Goal: Obtain resource: Obtain resource

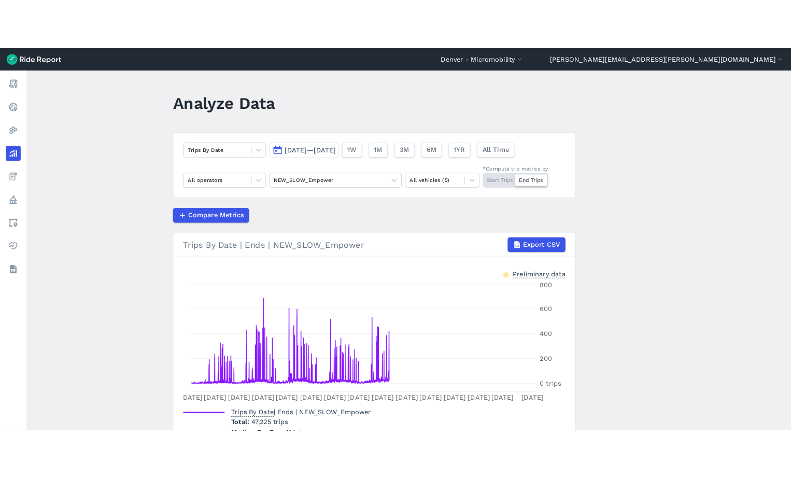
scroll to position [31, 0]
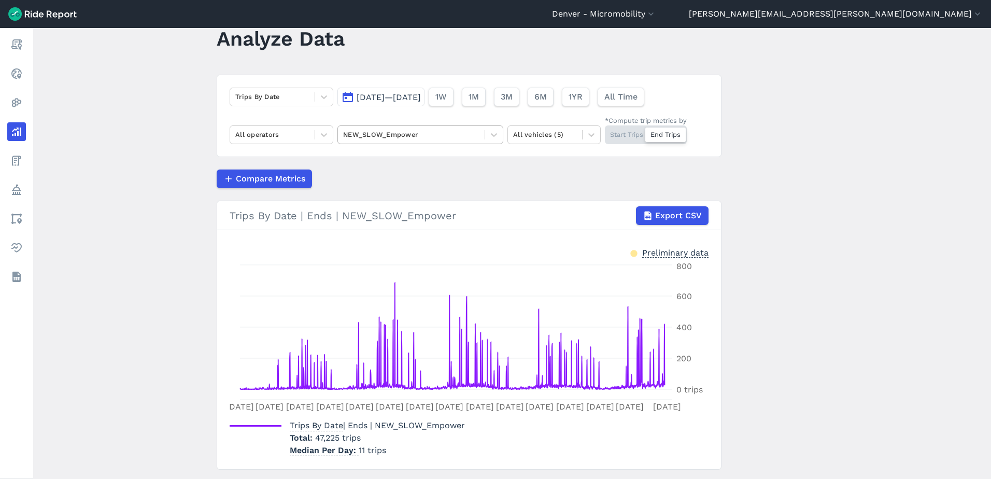
click at [362, 134] on div at bounding box center [411, 134] width 136 height 12
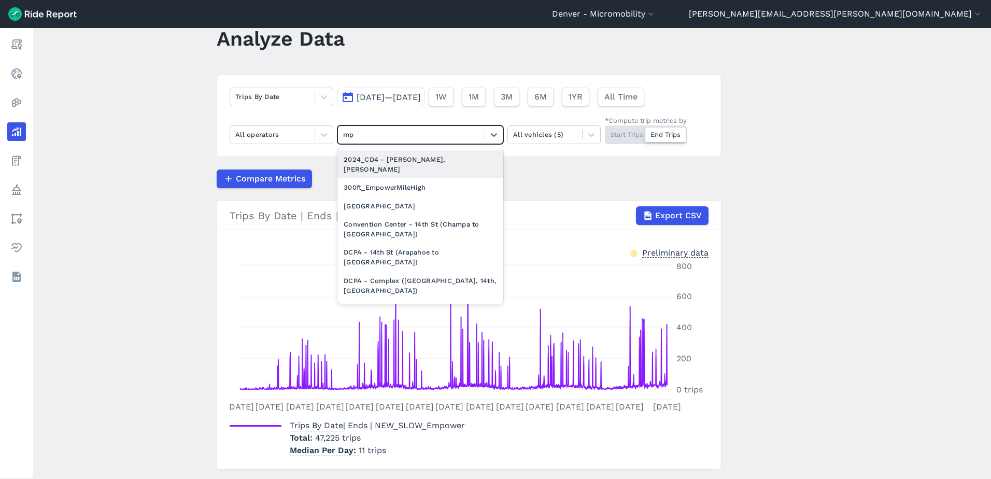
type input "m"
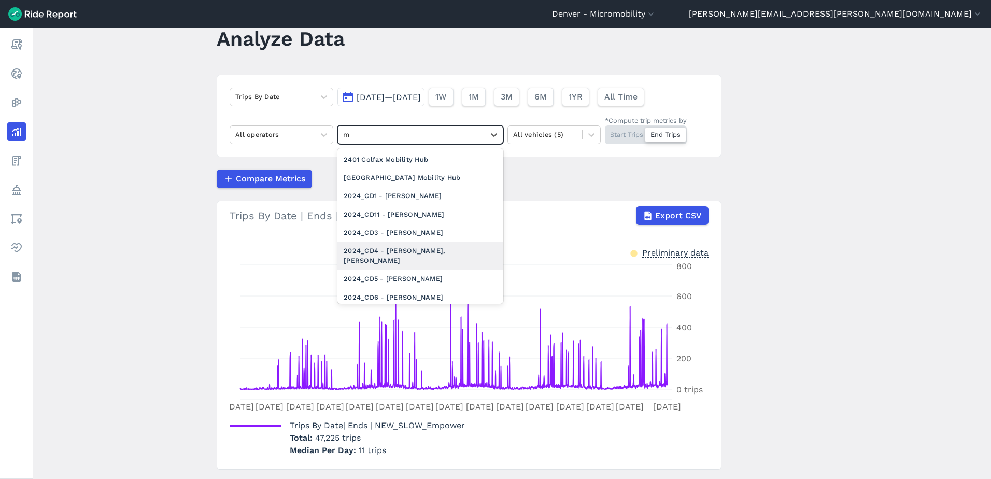
type input "mp"
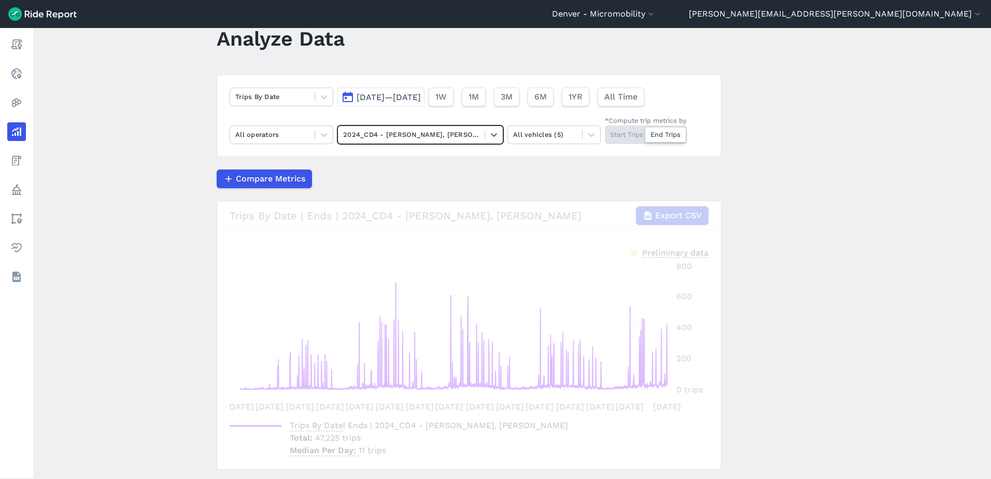
click at [362, 134] on div at bounding box center [411, 134] width 136 height 12
type input "mpz"
click at [366, 155] on div "MPZ_Boundary" at bounding box center [420, 159] width 166 height 18
click at [403, 91] on button "[DATE]—[DATE]" at bounding box center [380, 97] width 87 height 19
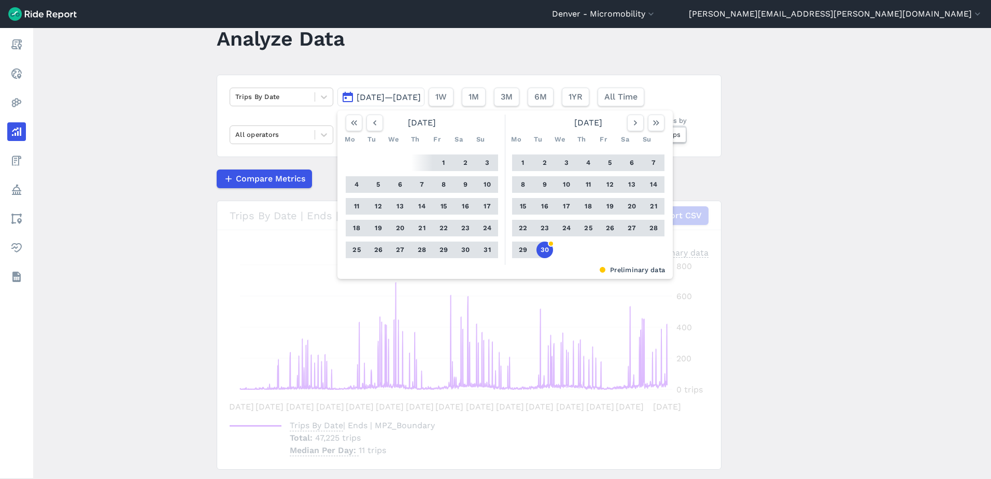
click at [547, 252] on button "30" at bounding box center [544, 249] width 17 height 17
click at [431, 163] on div "1 2 3 4 5 6 7 8 9 10 11 12 13 14 15 16 17 18 19 20 21 22 23 24 25 26 27 28 29 3…" at bounding box center [421, 206] width 161 height 117
click at [438, 159] on button "1" at bounding box center [443, 162] width 17 height 17
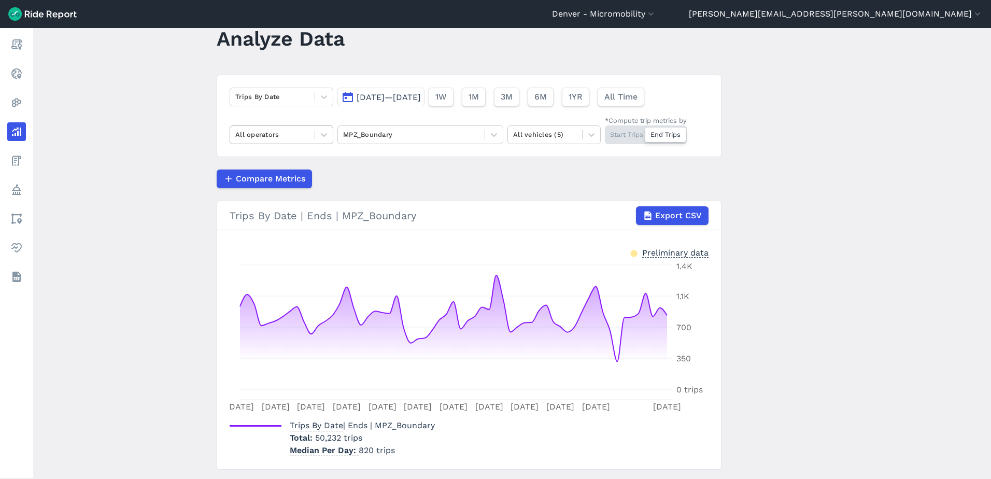
click at [294, 135] on div at bounding box center [272, 134] width 74 height 12
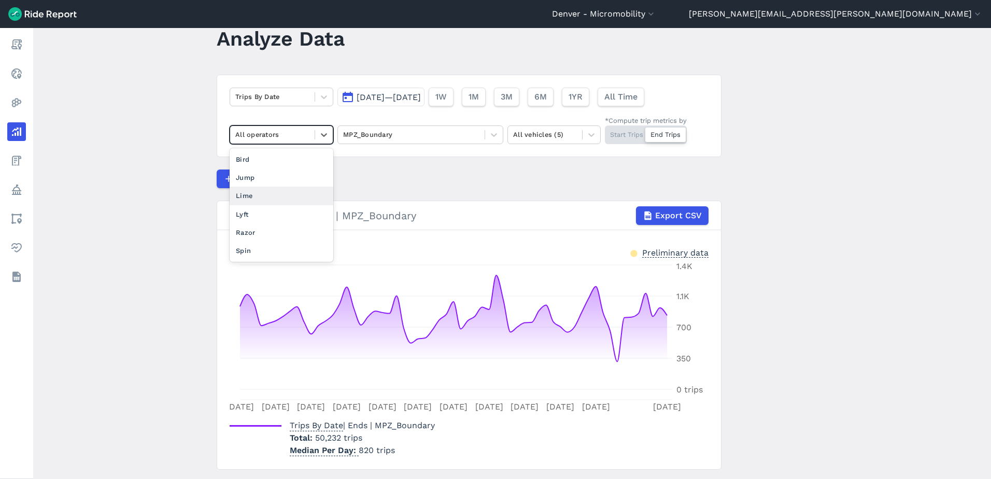
click at [284, 198] on div "Lime" at bounding box center [282, 196] width 104 height 18
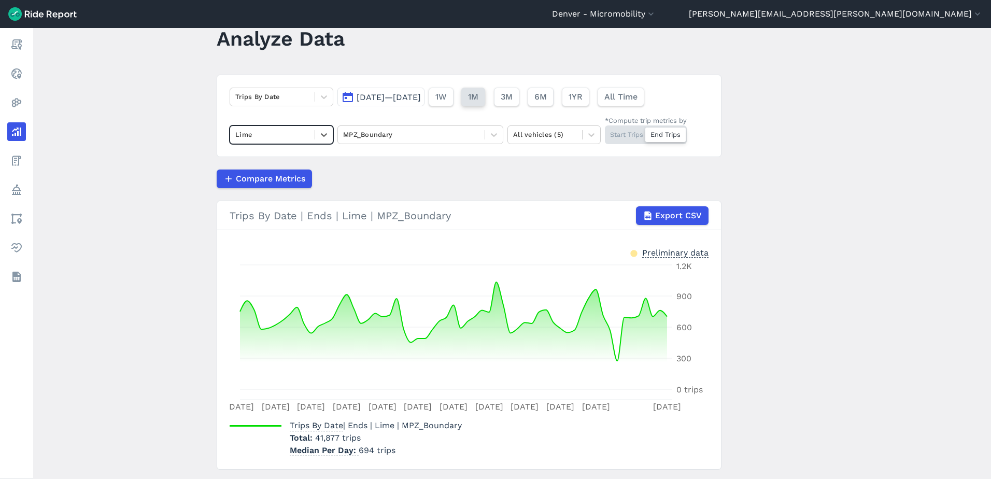
click at [485, 96] on button "1M" at bounding box center [473, 97] width 24 height 19
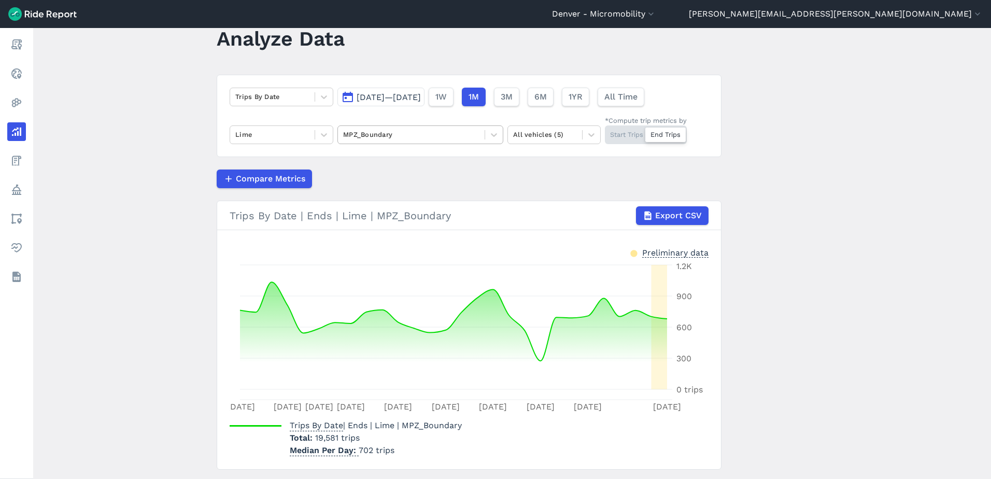
click at [431, 139] on div at bounding box center [411, 134] width 136 height 12
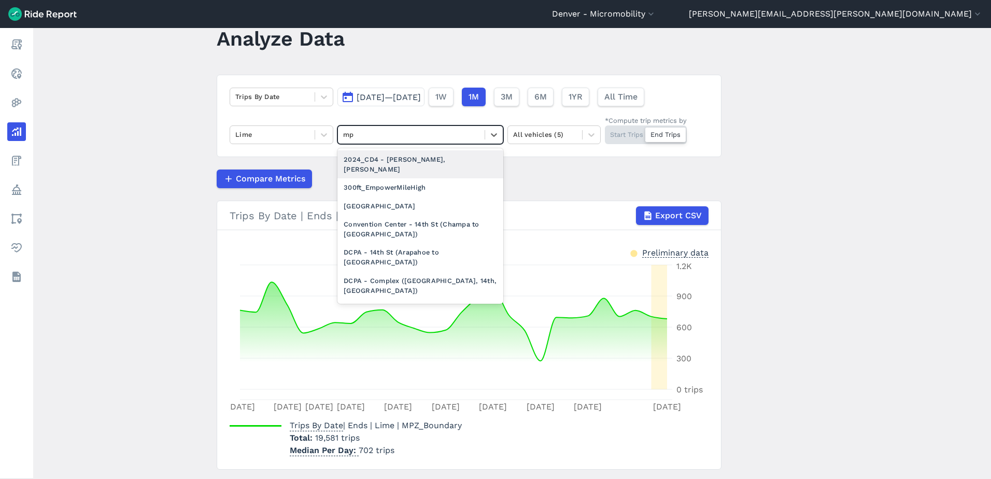
type input "mpz"
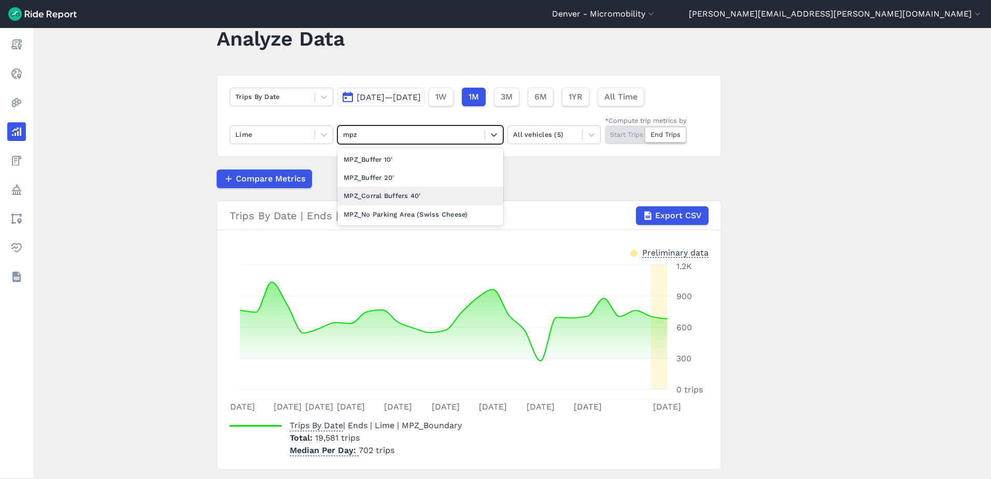
click at [418, 196] on div "MPZ_Corral Buffers 40'" at bounding box center [420, 196] width 166 height 18
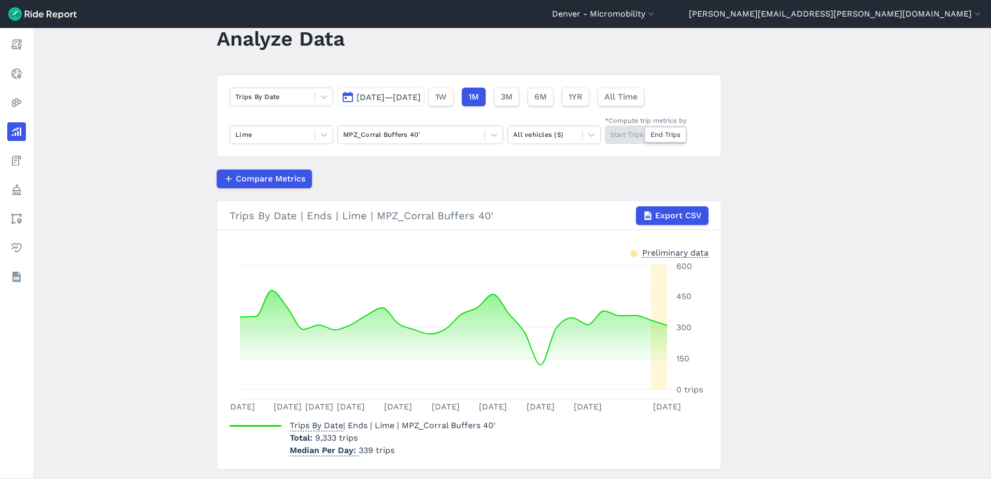
click at [397, 106] on button "[DATE]—[DATE]" at bounding box center [380, 97] width 87 height 19
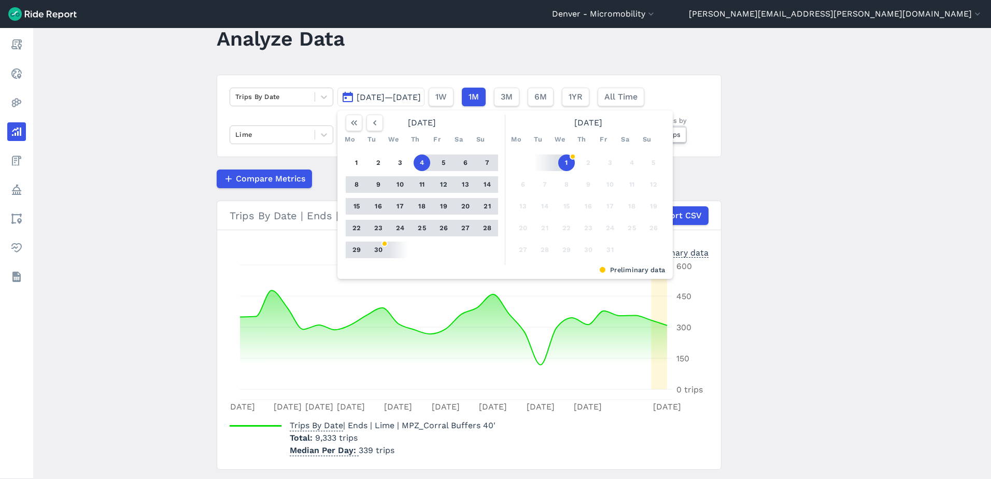
click at [402, 95] on span "[DATE]—[DATE]" at bounding box center [388, 97] width 64 height 10
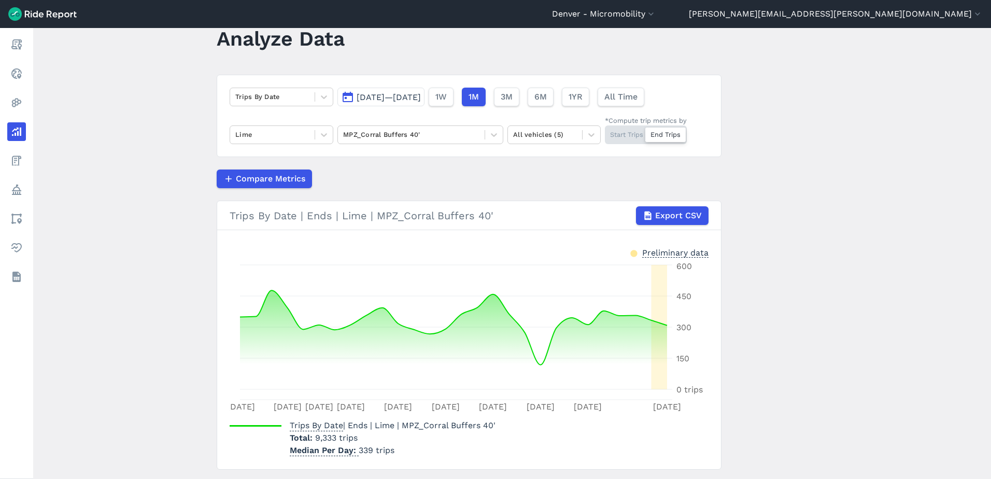
click at [408, 94] on span "[DATE]—[DATE]" at bounding box center [388, 97] width 64 height 10
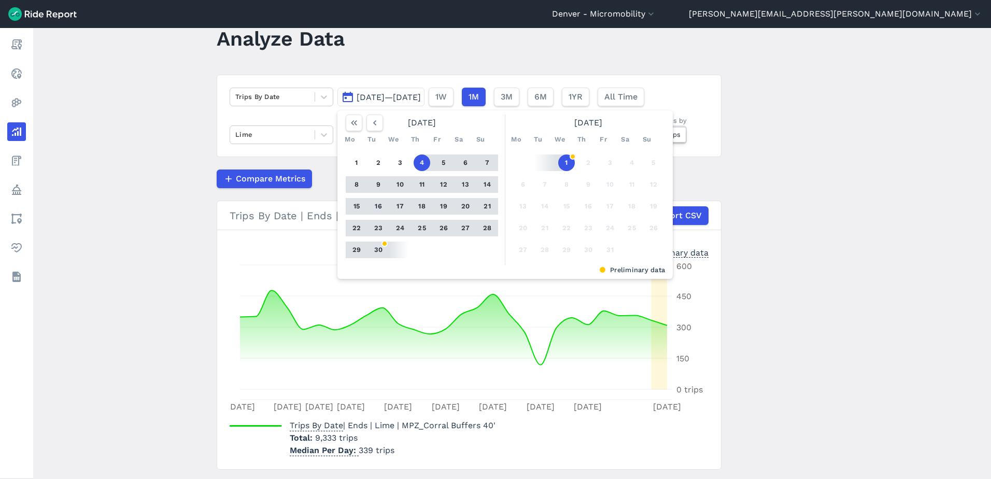
click at [375, 249] on button "30" at bounding box center [378, 249] width 17 height 17
click at [375, 118] on icon "button" at bounding box center [374, 123] width 10 height 10
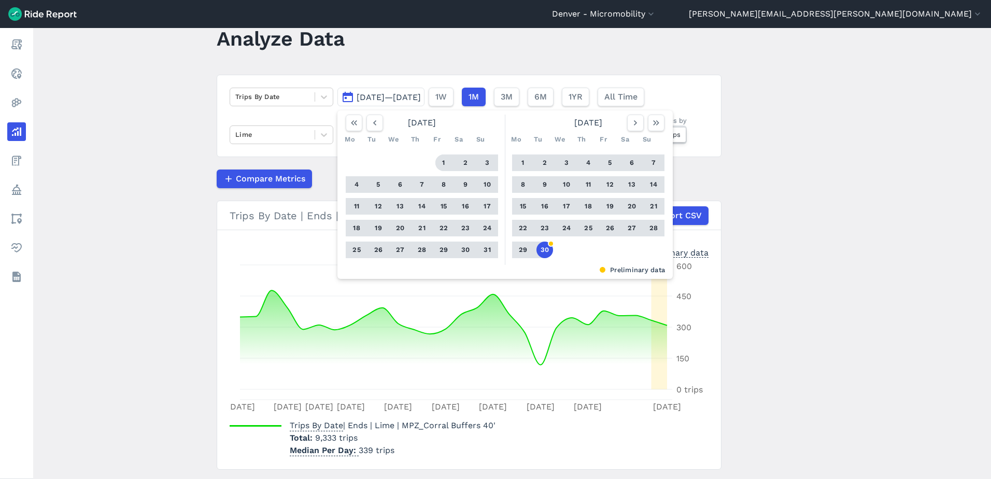
click at [436, 156] on button "1" at bounding box center [443, 162] width 17 height 17
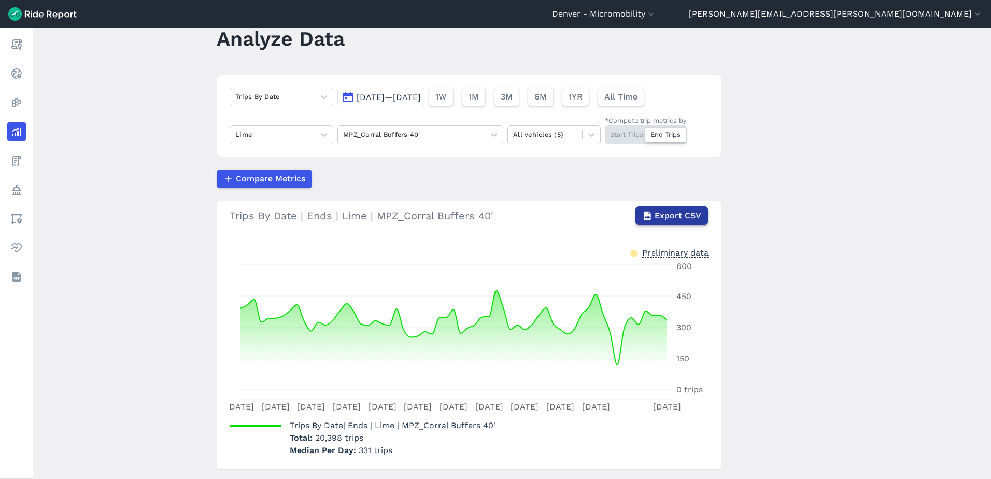
click at [677, 209] on span "Export CSV" at bounding box center [677, 215] width 47 height 12
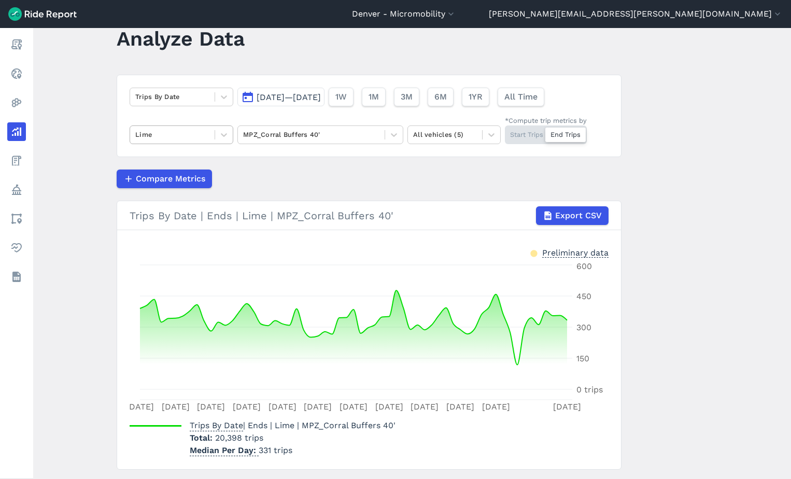
click at [180, 136] on div at bounding box center [172, 134] width 74 height 12
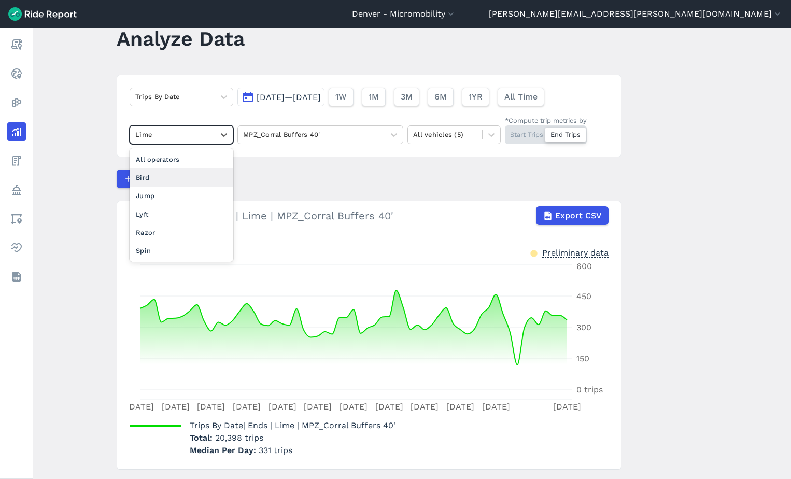
click at [166, 170] on div "Bird" at bounding box center [182, 177] width 104 height 18
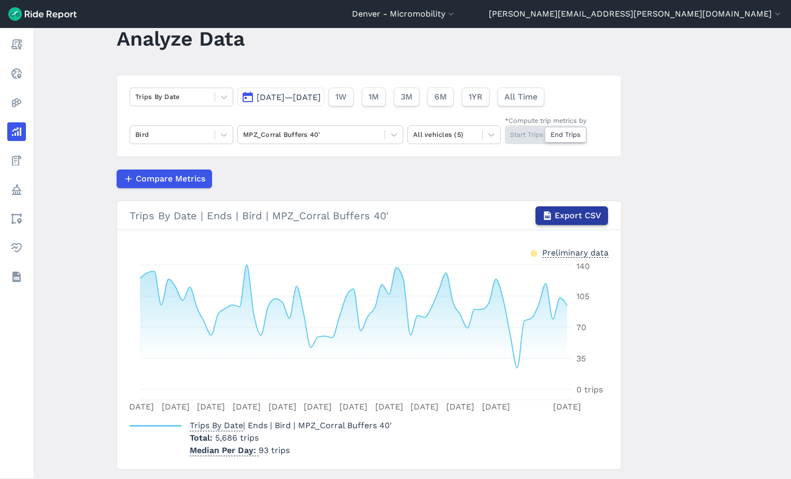
click at [580, 214] on span "Export CSV" at bounding box center [577, 215] width 47 height 12
click at [351, 138] on div at bounding box center [311, 134] width 136 height 12
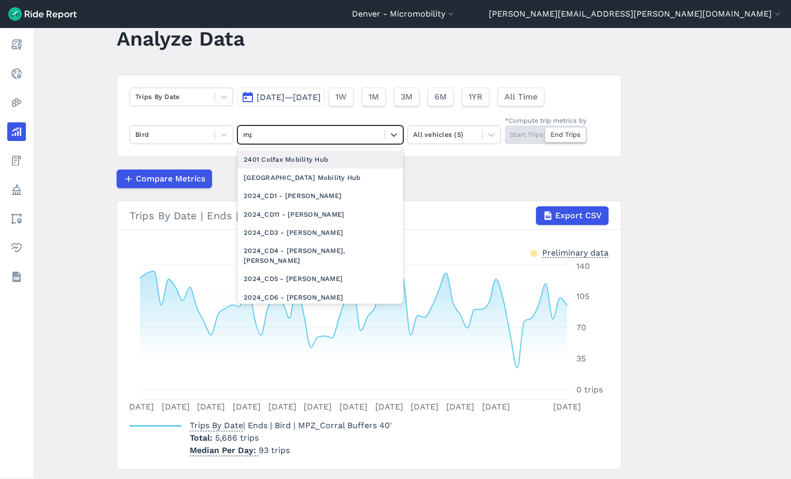
type input "mpz"
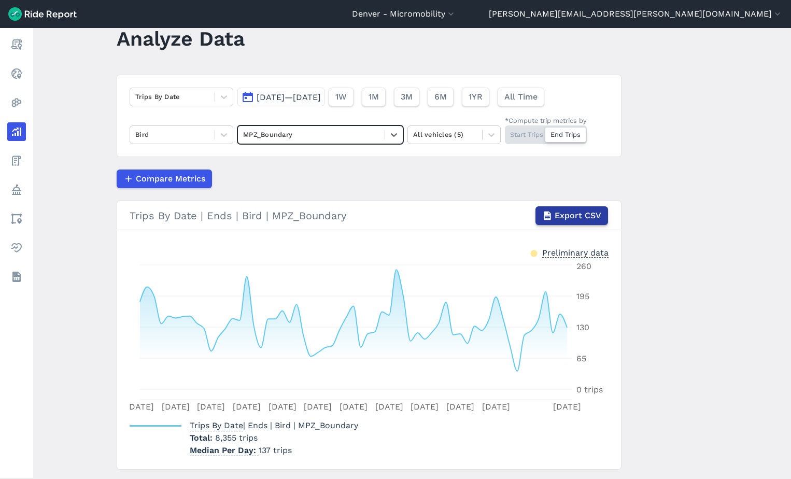
click at [565, 219] on span "Export CSV" at bounding box center [577, 215] width 47 height 12
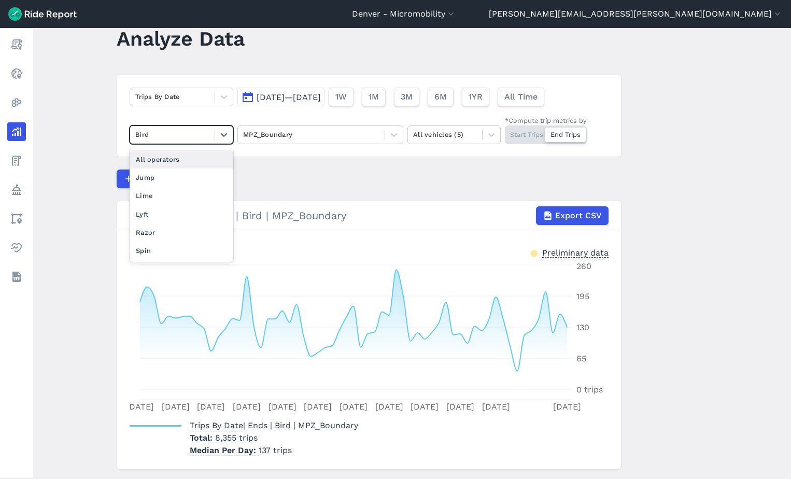
click at [174, 132] on div at bounding box center [172, 134] width 74 height 12
click at [173, 158] on div "All operators" at bounding box center [182, 159] width 104 height 18
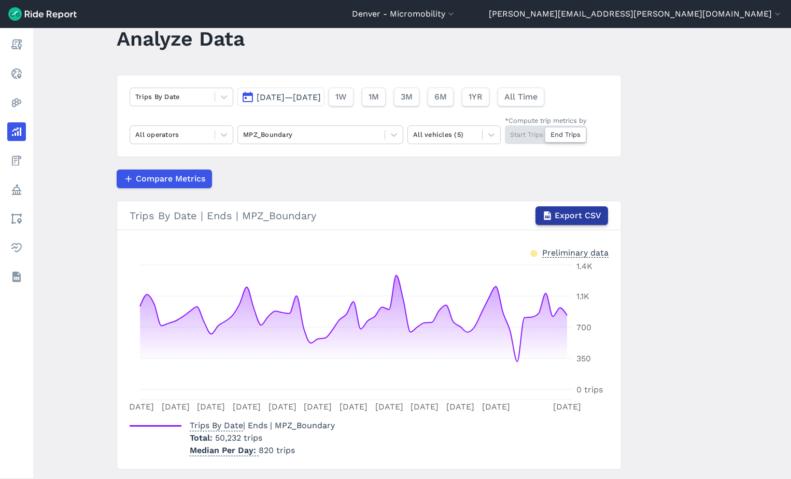
click at [570, 215] on span "Export CSV" at bounding box center [577, 215] width 47 height 12
click at [352, 134] on div at bounding box center [311, 134] width 136 height 12
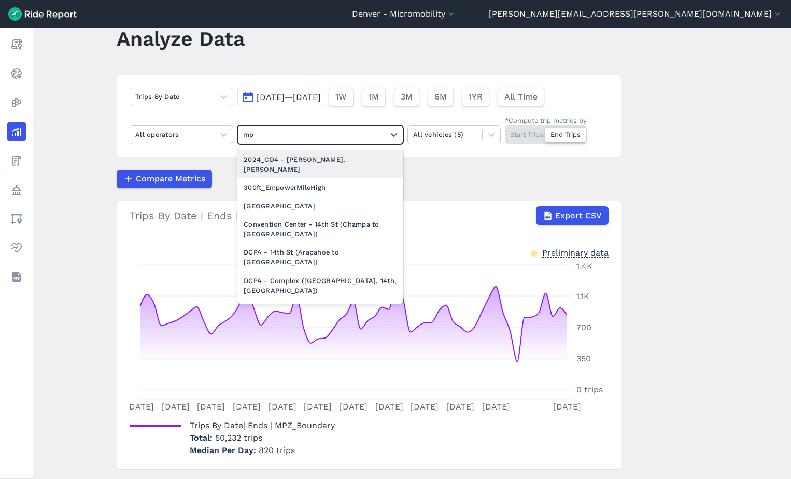
type input "mpz"
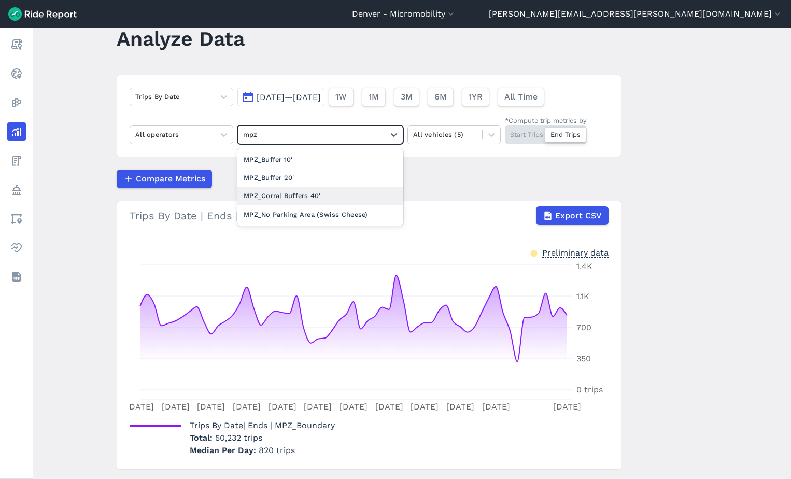
click at [310, 188] on div "MPZ_Corral Buffers 40'" at bounding box center [320, 196] width 166 height 18
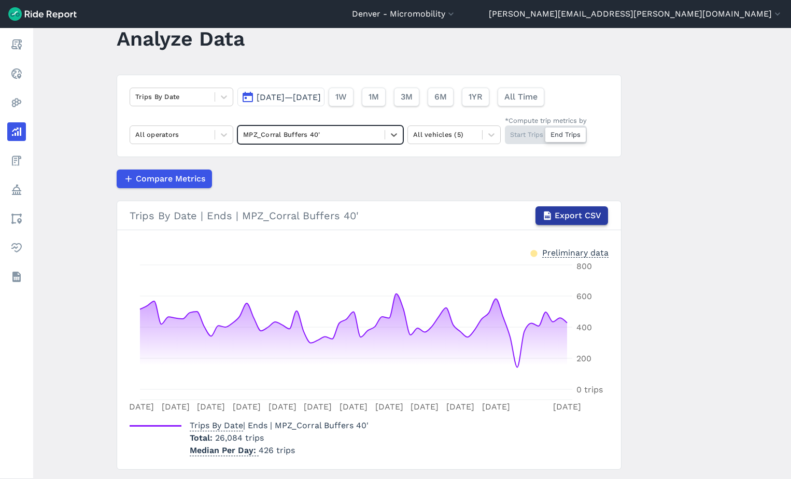
click at [577, 213] on span "Export CSV" at bounding box center [577, 215] width 47 height 12
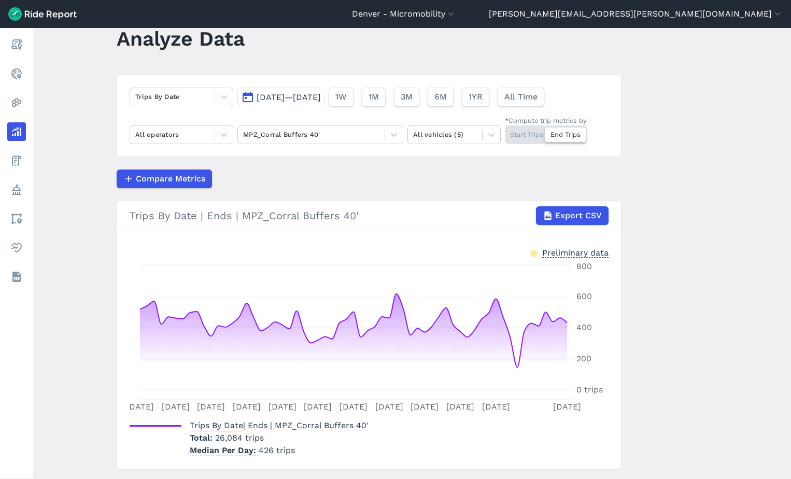
click at [552, 131] on div at bounding box center [565, 134] width 40 height 15
click at [505, 131] on input "*Compute trip metrics by Start Trips End Trips" at bounding box center [505, 128] width 0 height 7
click at [334, 140] on div at bounding box center [311, 134] width 136 height 12
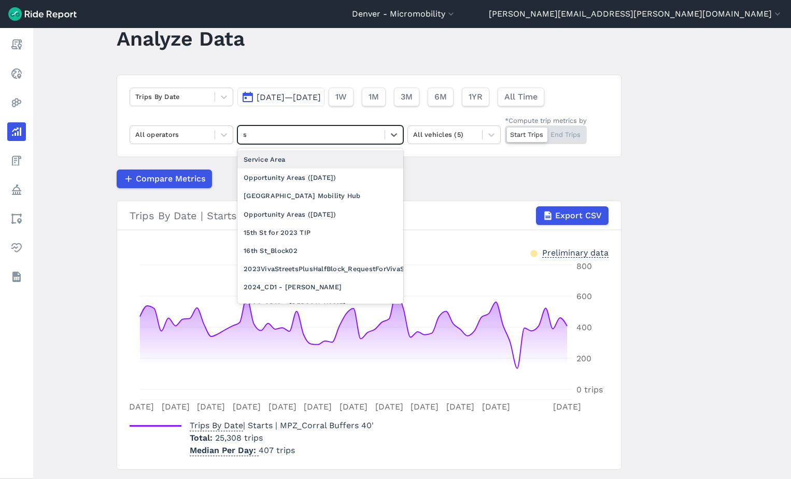
type input "sw"
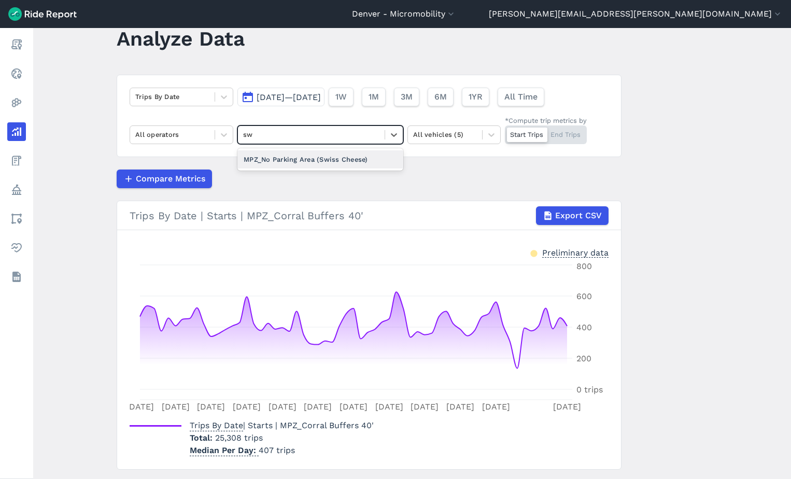
click at [339, 167] on div "MPZ_No Parking Area (Swiss Cheese)" at bounding box center [320, 159] width 166 height 18
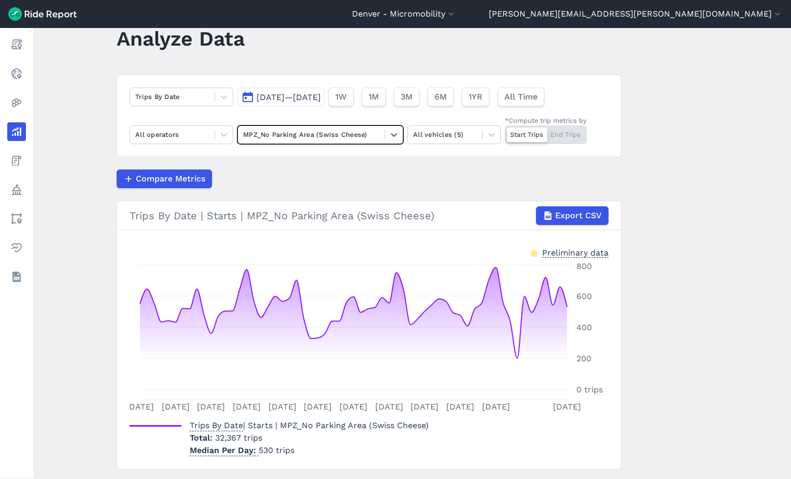
click at [559, 136] on div "Start Trips End Trips" at bounding box center [546, 134] width 82 height 19
click at [505, 132] on input "*Compute trip metrics by Start Trips End Trips" at bounding box center [505, 128] width 0 height 7
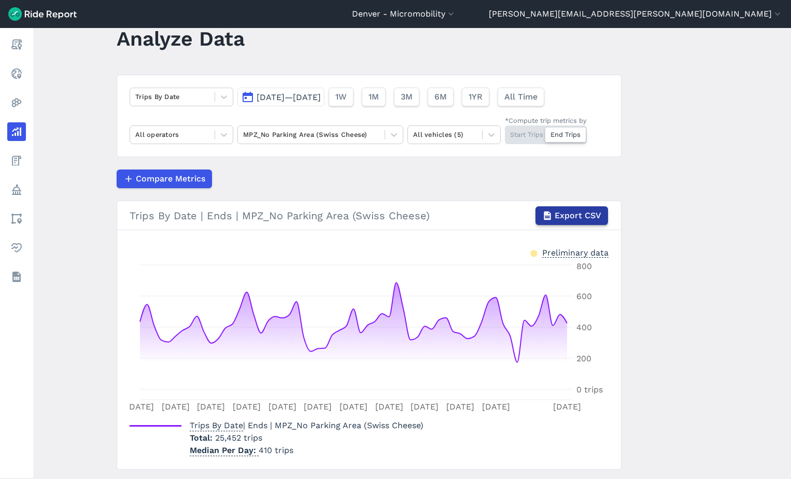
click at [578, 213] on span "Export CSV" at bounding box center [577, 215] width 47 height 12
click at [592, 208] on button "Export CSV" at bounding box center [571, 215] width 73 height 19
